Goal: Find specific page/section: Find specific page/section

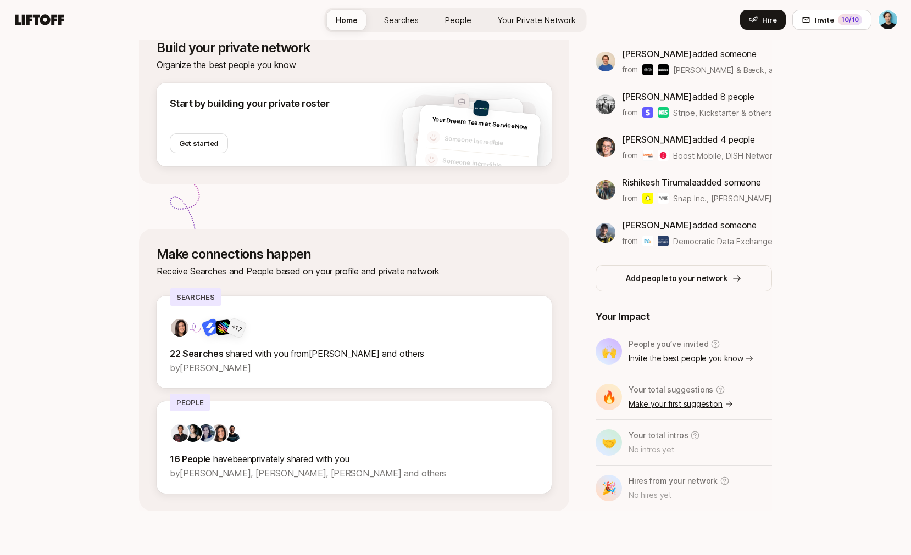
scroll to position [209, 0]
click at [264, 312] on div "+ 17 22 Searches shared with you from Atticus and others by [PERSON_NAME]" at bounding box center [354, 342] width 395 height 92
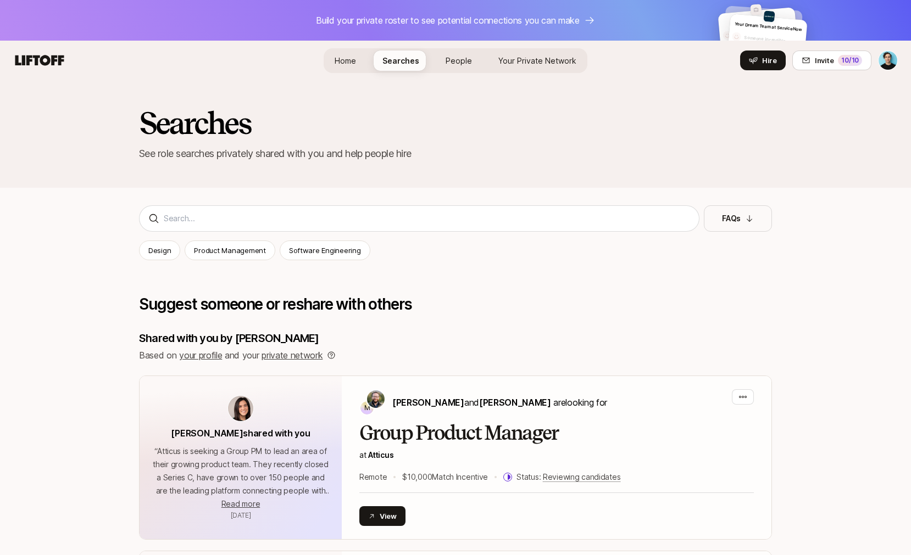
scroll to position [209, 0]
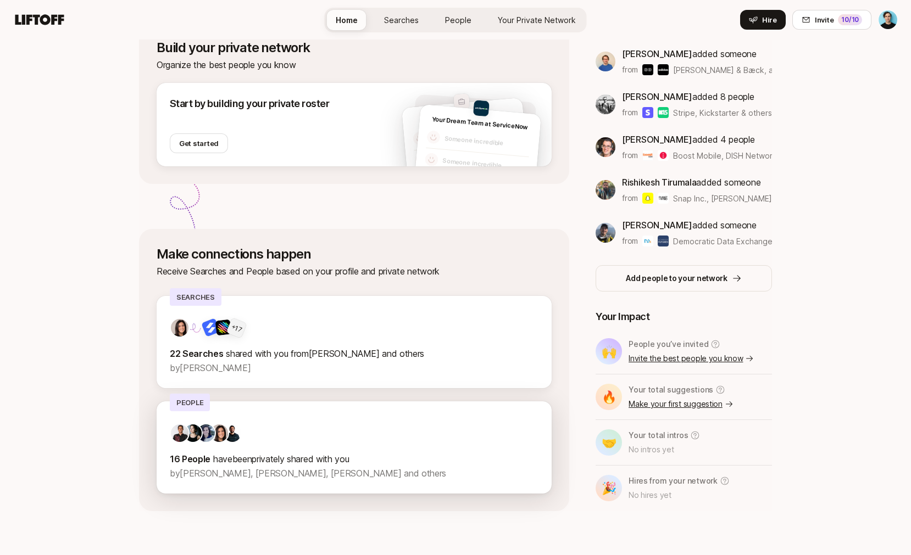
click at [284, 420] on div "16 People have been privately shared with you by [PERSON_NAME], [PERSON_NAME], …" at bounding box center [354, 447] width 395 height 92
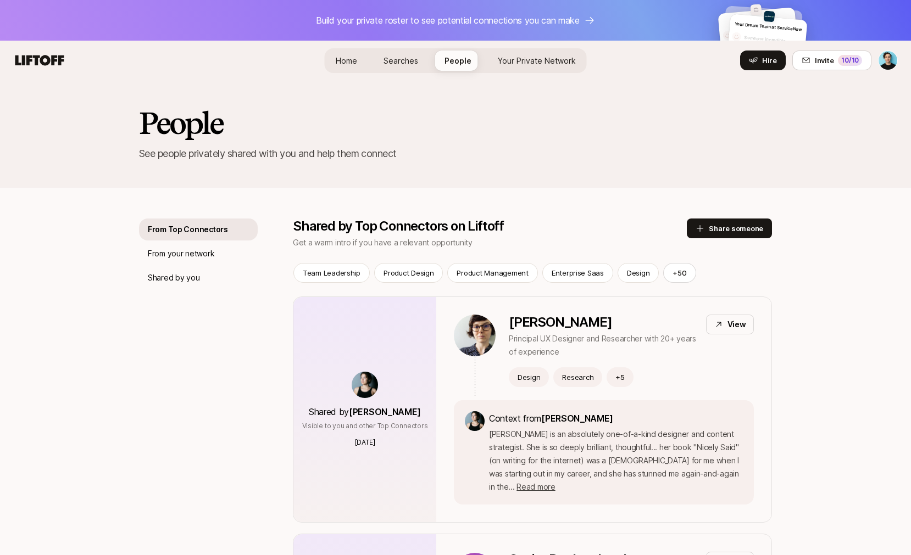
click at [395, 66] on span "Searches" at bounding box center [400, 61] width 35 height 12
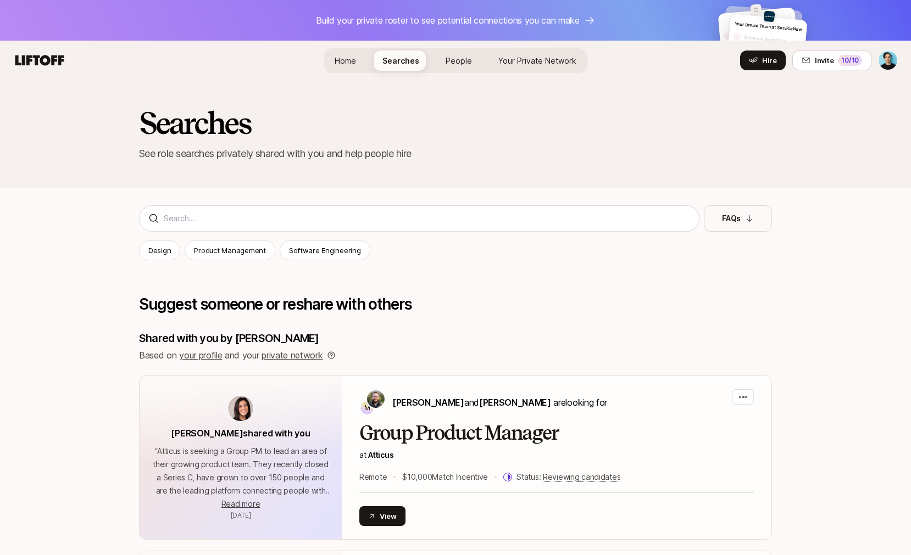
scroll to position [1, 0]
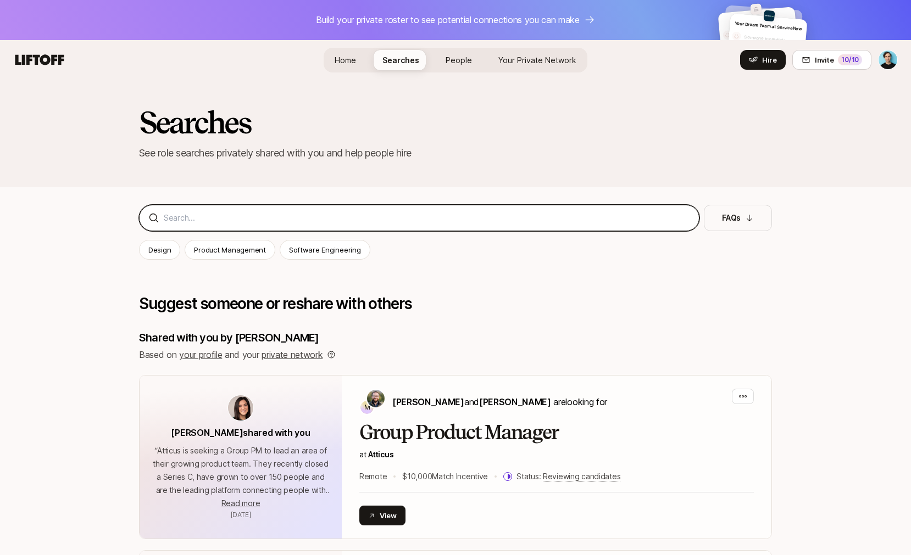
click at [331, 219] on input at bounding box center [427, 217] width 526 height 13
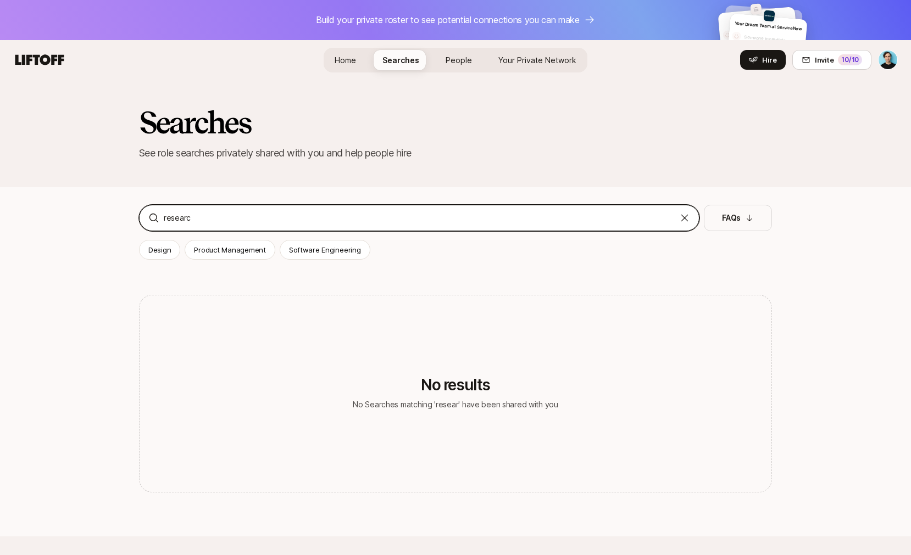
type input "research"
